Goal: Check status: Check status

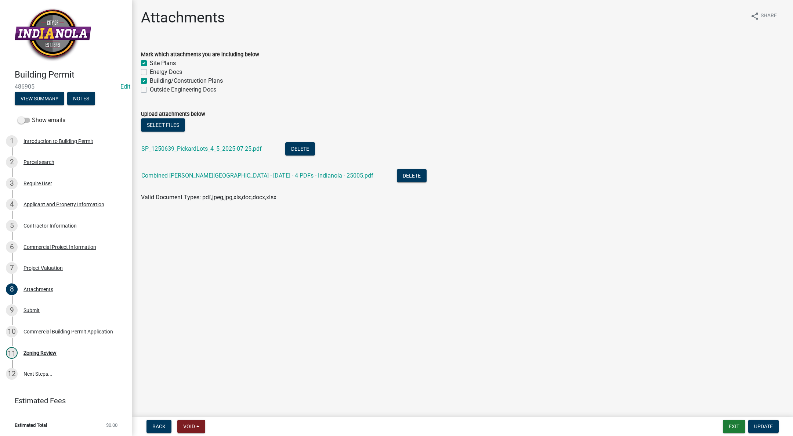
click at [182, 180] on div "Combined [PERSON_NAME][GEOGRAPHIC_DATA] - [DATE] - 4 PDFs - Indianola - 25005.p…" at bounding box center [263, 176] width 244 height 15
click at [184, 176] on link "Combined [PERSON_NAME][GEOGRAPHIC_DATA] - [DATE] - 4 PDFs - Indianola - 25005.p…" at bounding box center [257, 175] width 232 height 7
click at [733, 428] on button "Exit" at bounding box center [734, 425] width 22 height 13
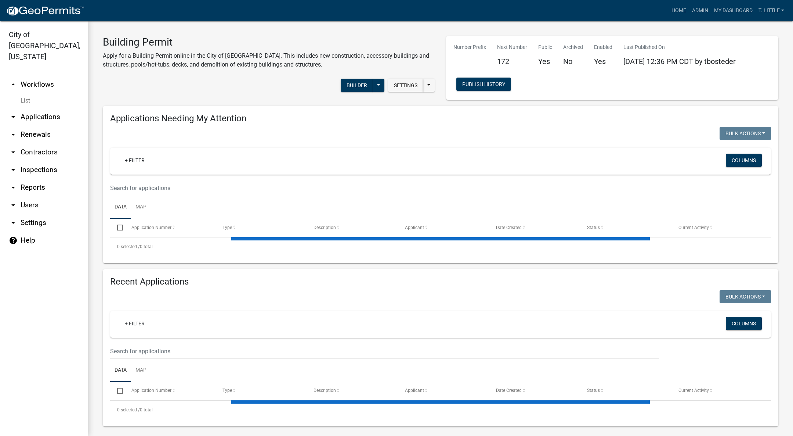
select select "3: 100"
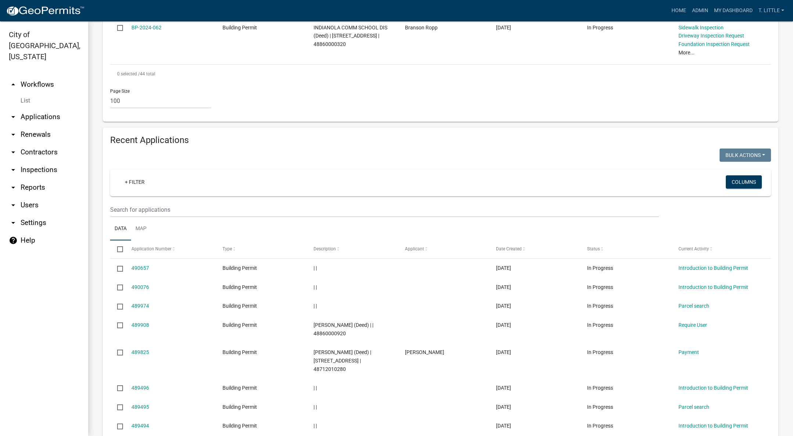
scroll to position [2063, 0]
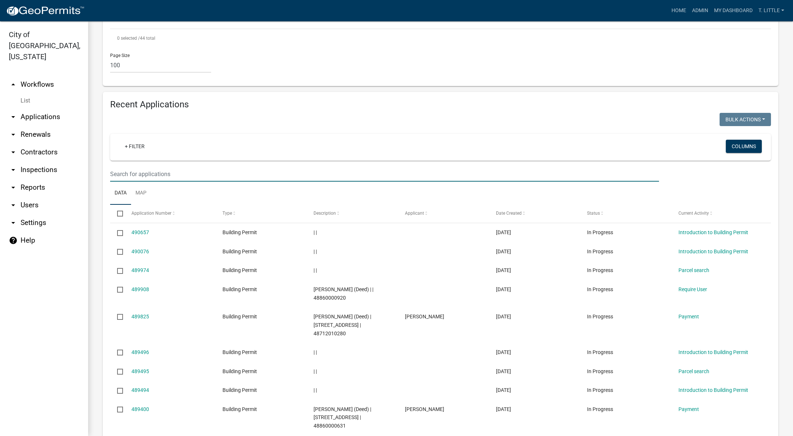
click at [426, 166] on input "text" at bounding box center [384, 173] width 549 height 15
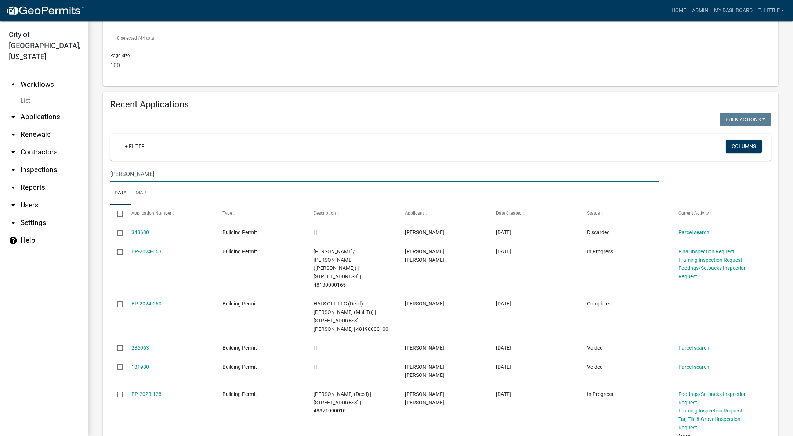
type input "[PERSON_NAME]"
click at [699, 10] on link "Admin" at bounding box center [700, 11] width 22 height 14
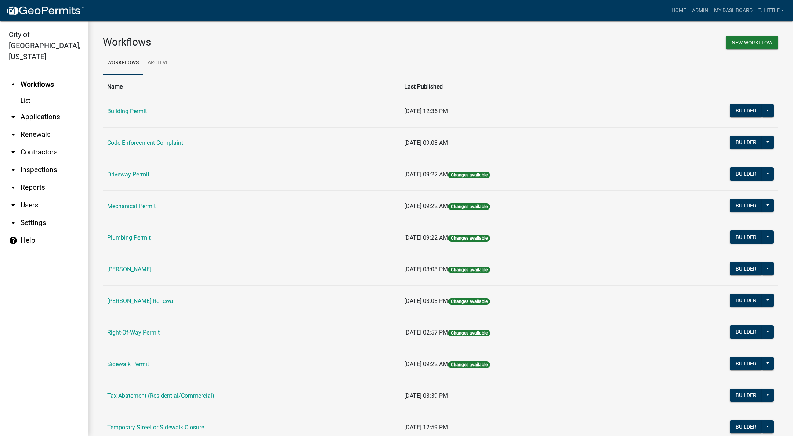
click at [121, 268] on link "[PERSON_NAME]" at bounding box center [129, 269] width 44 height 7
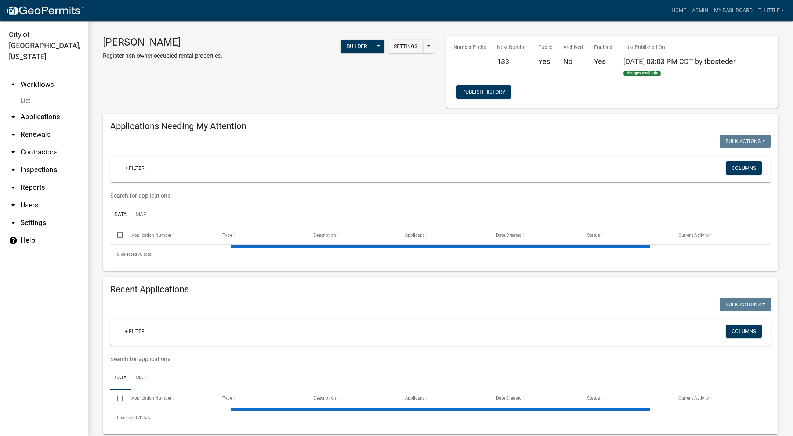
select select "3: 100"
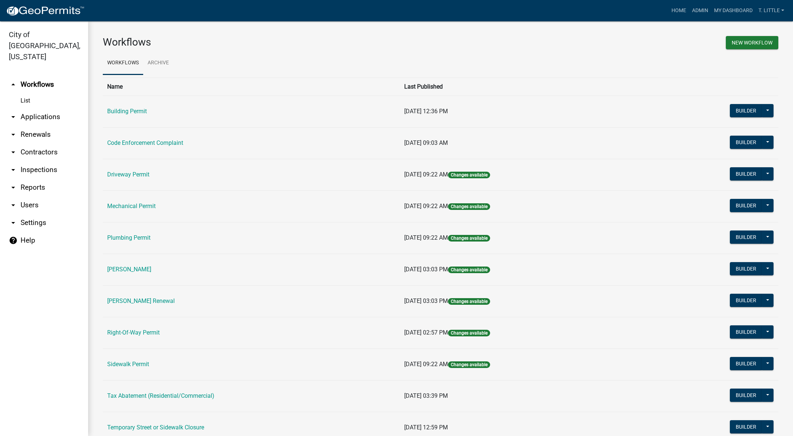
click at [128, 300] on link "[PERSON_NAME] Renewal" at bounding box center [141, 300] width 68 height 7
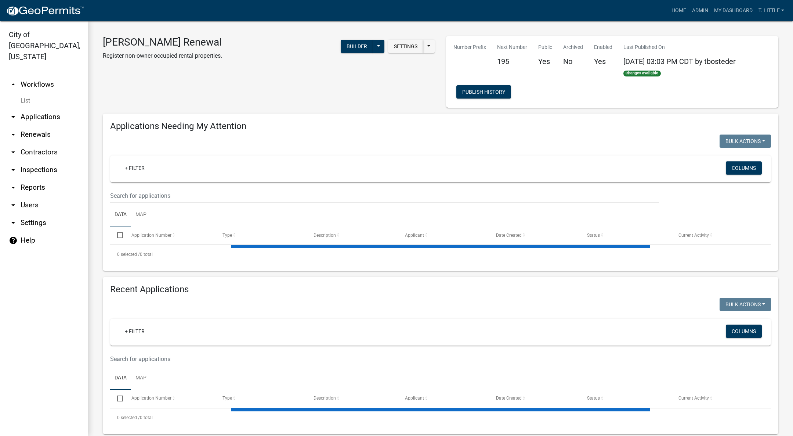
select select "3: 100"
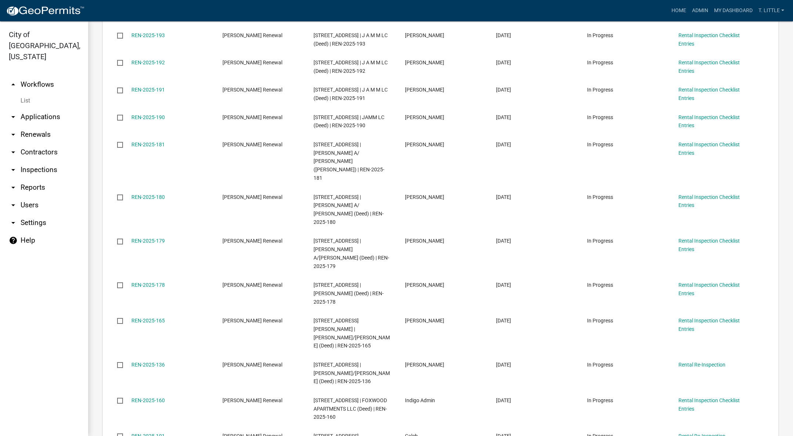
scroll to position [55, 0]
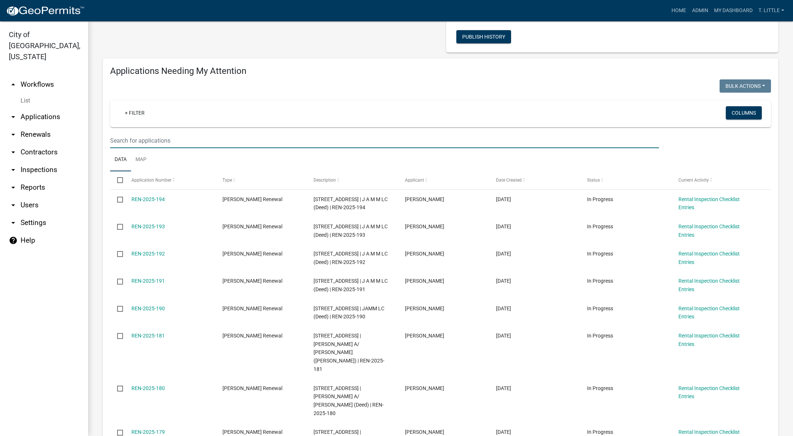
click at [257, 139] on input "text" at bounding box center [384, 140] width 549 height 15
type input "[PERSON_NAME]"
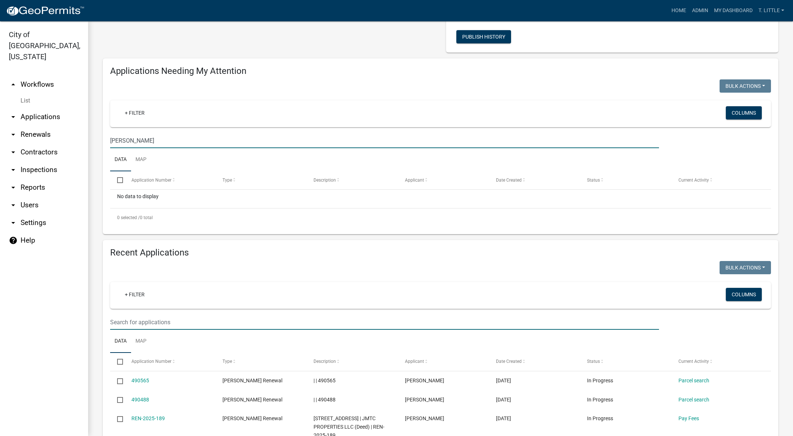
click at [235, 324] on input "text" at bounding box center [384, 321] width 549 height 15
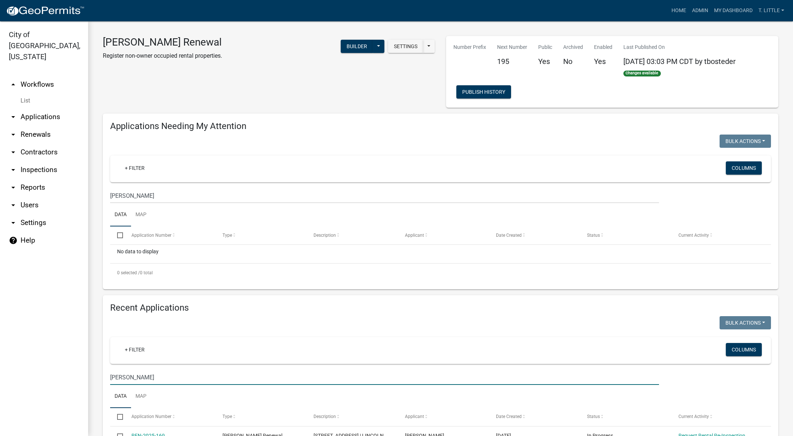
scroll to position [110, 0]
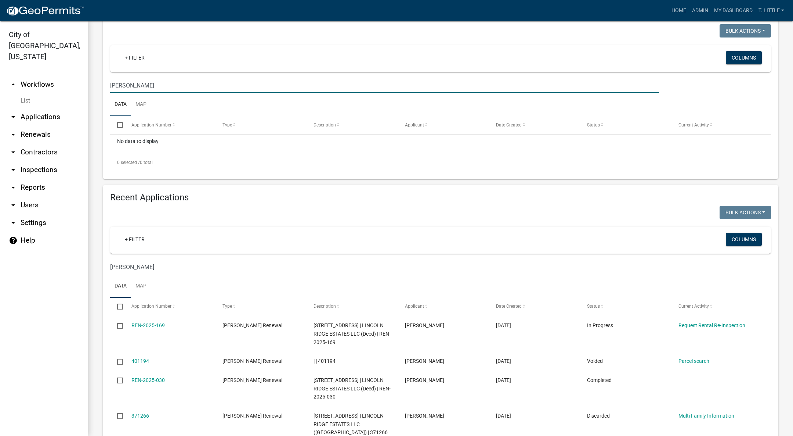
click at [162, 83] on input "[PERSON_NAME]" at bounding box center [384, 85] width 549 height 15
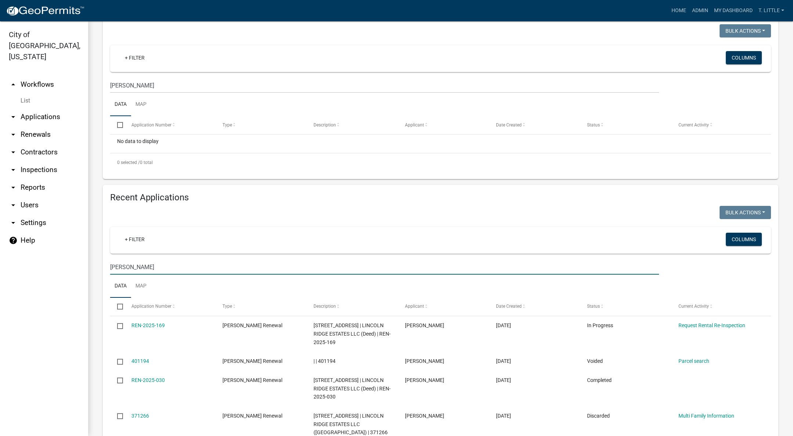
click at [193, 260] on input "[PERSON_NAME]" at bounding box center [384, 266] width 549 height 15
type input "K"
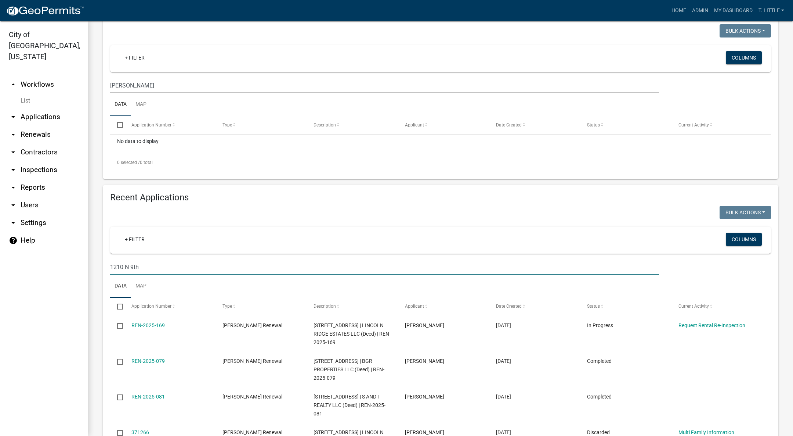
type input "1210 N 9th"
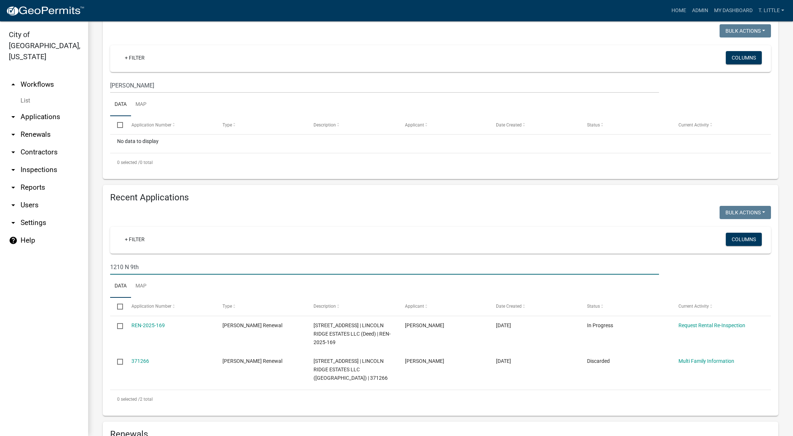
click at [160, 323] on link "REN-2025-169" at bounding box center [147, 325] width 33 height 6
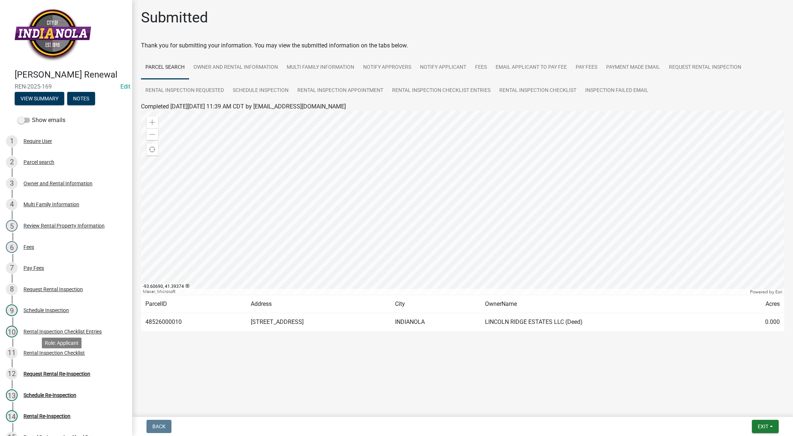
click at [42, 358] on div "11 Rental Inspection Checklist" at bounding box center [63, 353] width 115 height 12
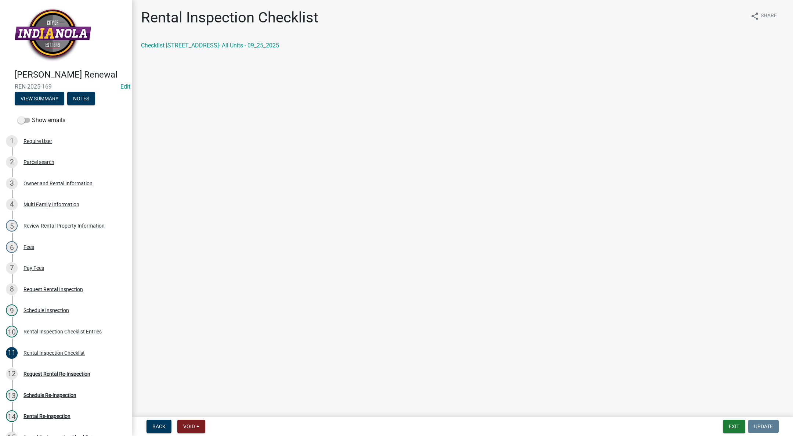
click at [210, 45] on link "Checklist [STREET_ADDRESS]- All Units - 09_25_2025" at bounding box center [210, 45] width 138 height 7
